Goal: Information Seeking & Learning: Find specific page/section

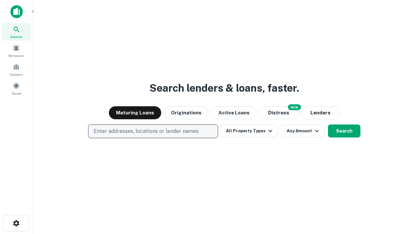
click at [153, 131] on p "Enter addresses, locations or lender names" at bounding box center [146, 131] width 105 height 8
type input "**********"
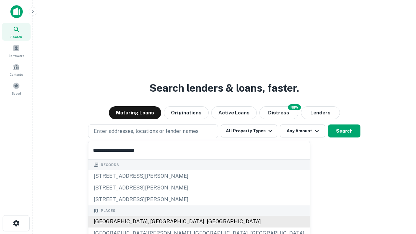
click at [155, 221] on div "[GEOGRAPHIC_DATA], [GEOGRAPHIC_DATA], [GEOGRAPHIC_DATA]" at bounding box center [198, 222] width 221 height 12
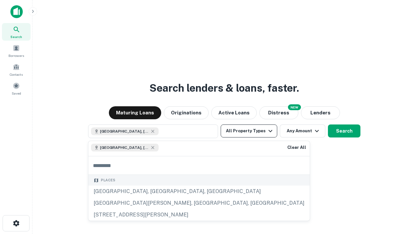
click at [249, 131] on button "All Property Types" at bounding box center [248, 130] width 56 height 13
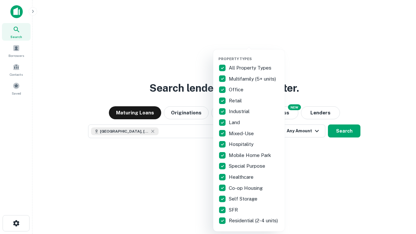
click at [254, 55] on button "button" at bounding box center [253, 55] width 71 height 0
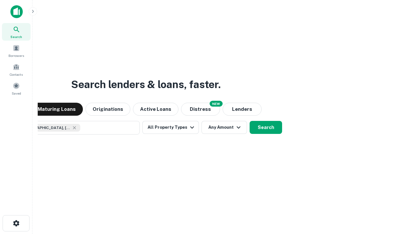
scroll to position [10, 0]
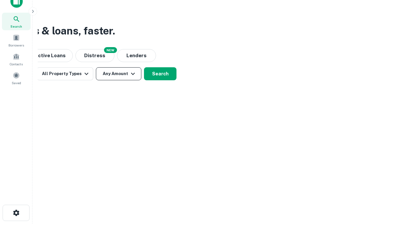
click at [119, 74] on button "Any Amount" at bounding box center [118, 73] width 45 height 13
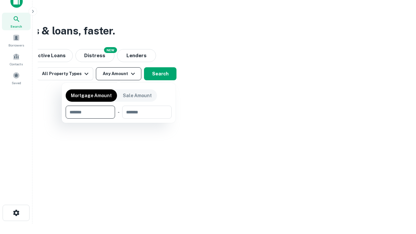
type input "*******"
click at [119, 119] on button "button" at bounding box center [119, 119] width 106 height 0
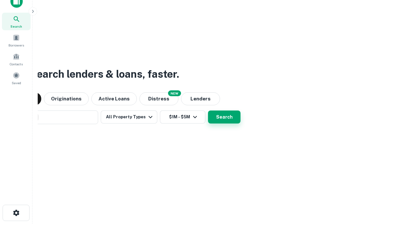
click at [208, 110] on button "Search" at bounding box center [224, 116] width 32 height 13
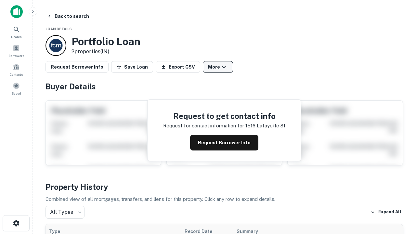
click at [218, 67] on button "More" at bounding box center [218, 67] width 30 height 12
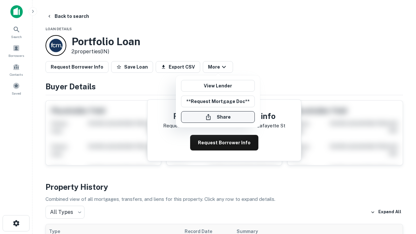
click at [218, 117] on button "Share" at bounding box center [218, 117] width 74 height 12
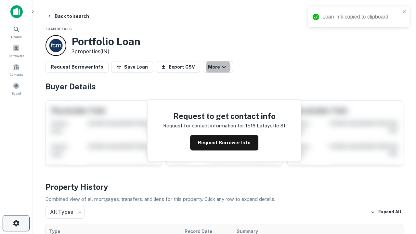
click at [16, 223] on icon "button" at bounding box center [16, 223] width 8 height 8
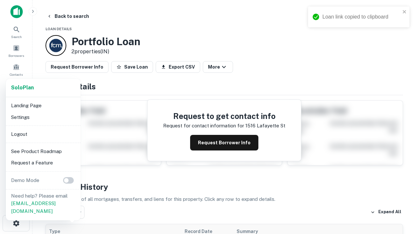
click at [43, 134] on li "Logout" at bounding box center [42, 134] width 69 height 12
